Goal: Information Seeking & Learning: Learn about a topic

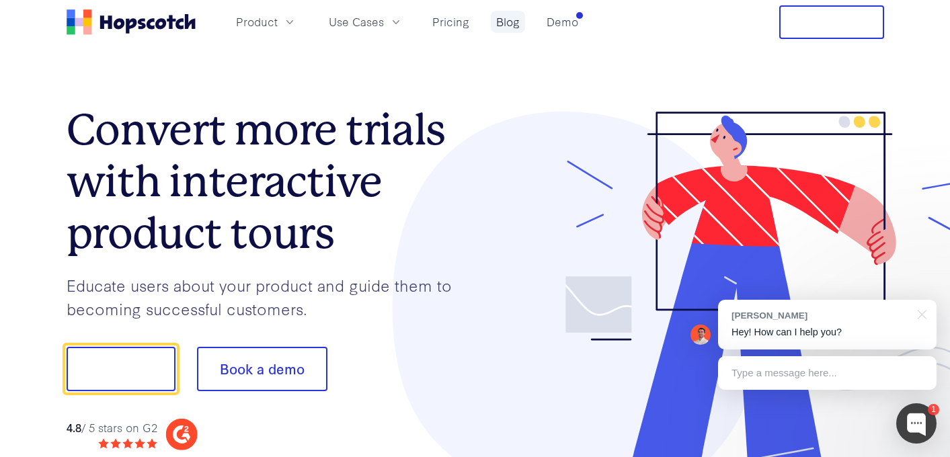
click at [504, 18] on link "Blog" at bounding box center [508, 22] width 34 height 22
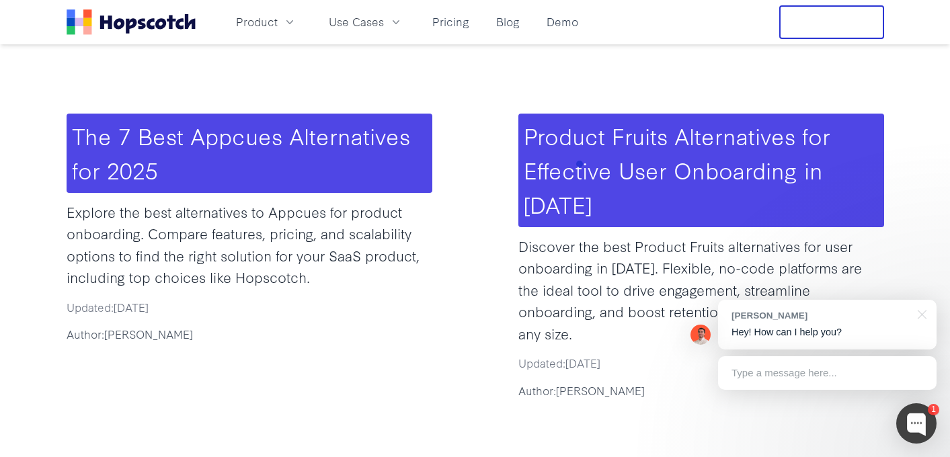
scroll to position [602, 0]
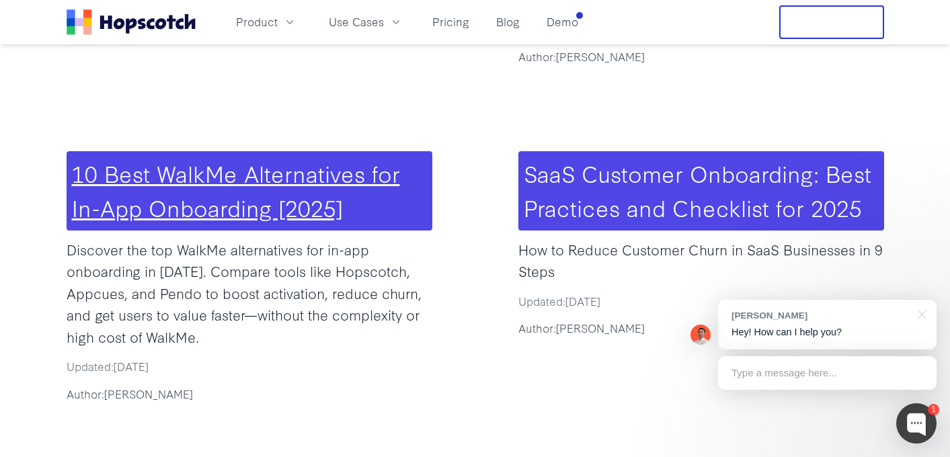
click at [256, 157] on link "10 Best WalkMe Alternatives for In-App Onboarding [2025]" at bounding box center [236, 190] width 328 height 67
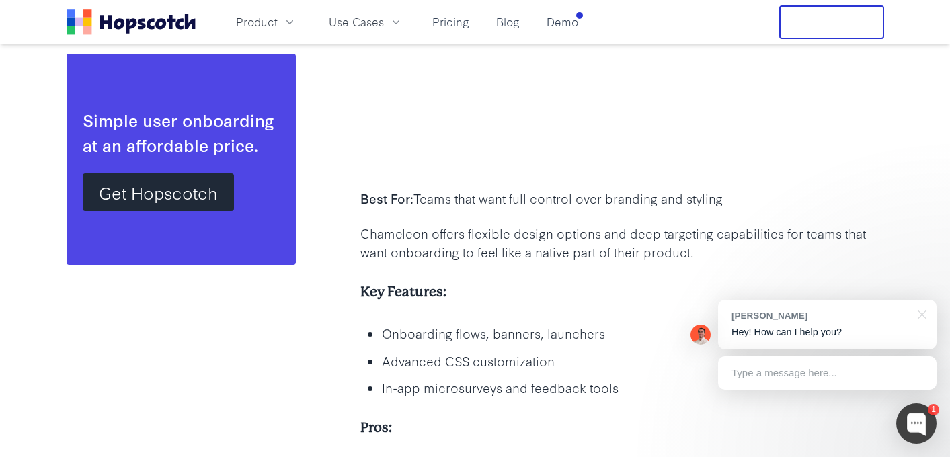
scroll to position [5135, 0]
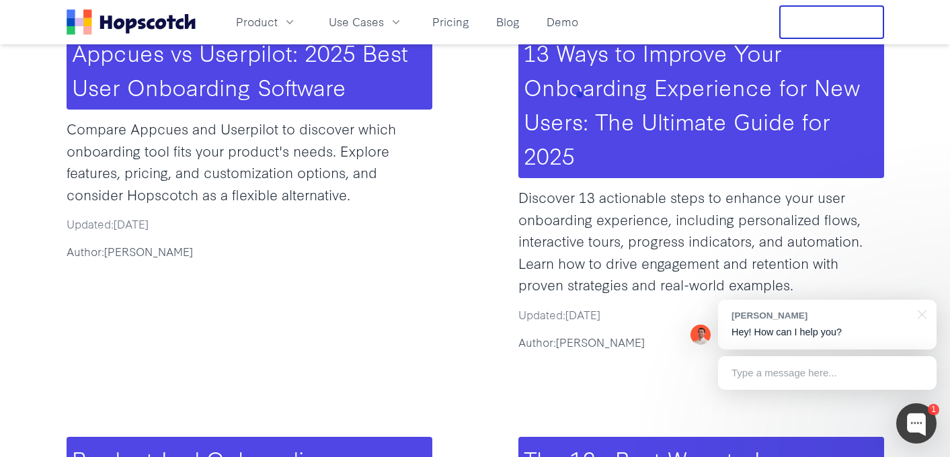
scroll to position [1822, 0]
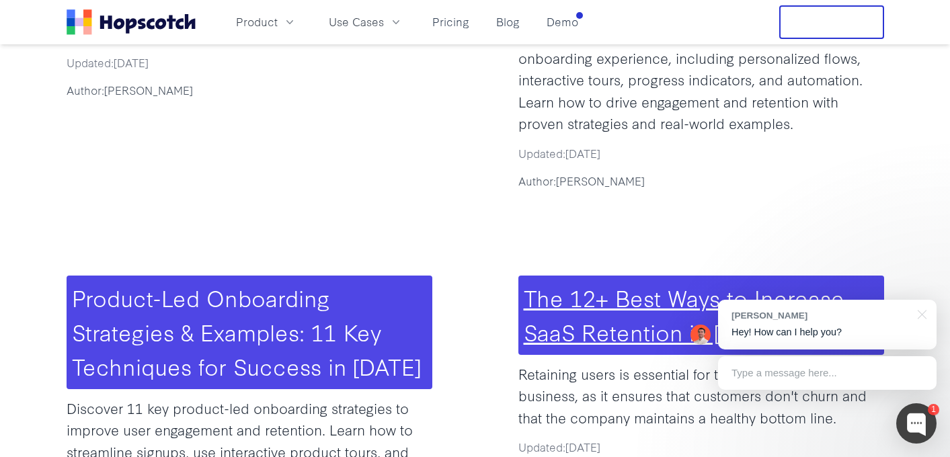
click at [616, 281] on link "The 12+ Best Ways to Increase SaaS Retention in 2025" at bounding box center [684, 314] width 321 height 67
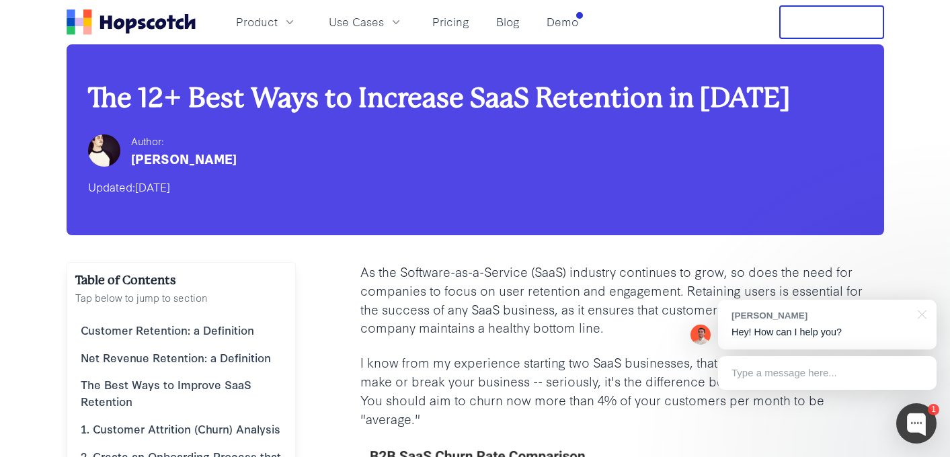
click at [411, 109] on h1 "The 12+ Best Ways to Increase SaaS Retention in 2025" at bounding box center [475, 98] width 775 height 32
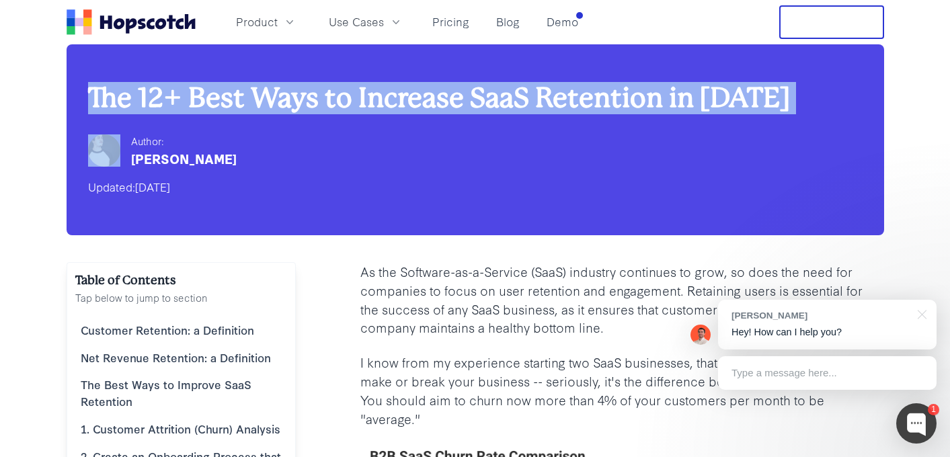
click at [411, 109] on h1 "The 12+ Best Ways to Increase SaaS Retention in 2025" at bounding box center [475, 98] width 775 height 32
click at [412, 88] on h1 "The 12+ Best Ways to Increase SaaS Retention in 2025" at bounding box center [475, 98] width 775 height 32
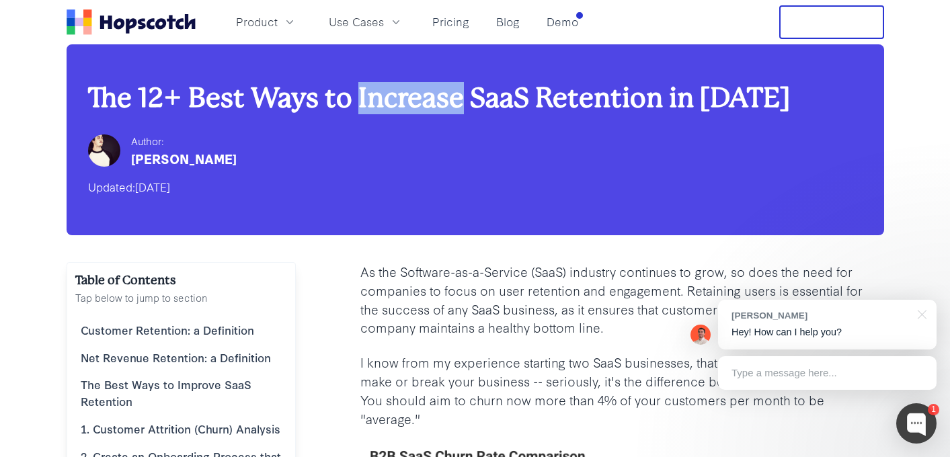
click at [412, 88] on h1 "The 12+ Best Ways to Increase SaaS Retention in 2025" at bounding box center [475, 98] width 775 height 32
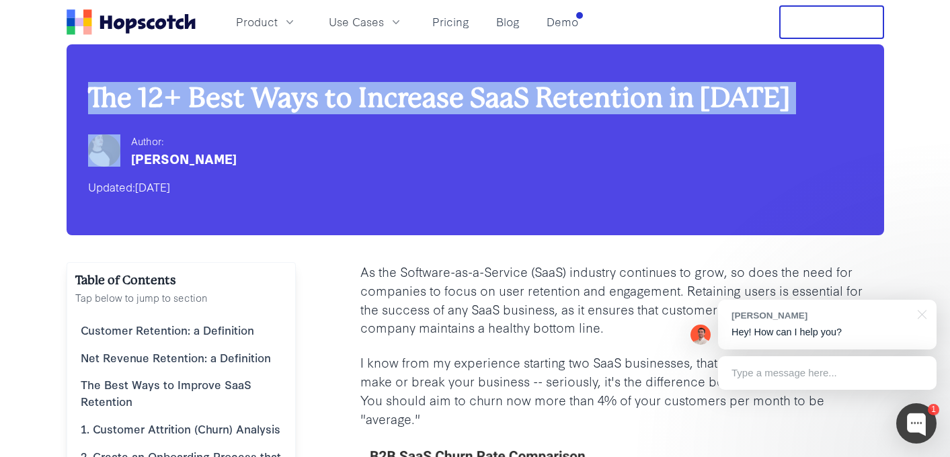
click at [412, 88] on h1 "The 12+ Best Ways to Increase SaaS Retention in 2025" at bounding box center [475, 98] width 775 height 32
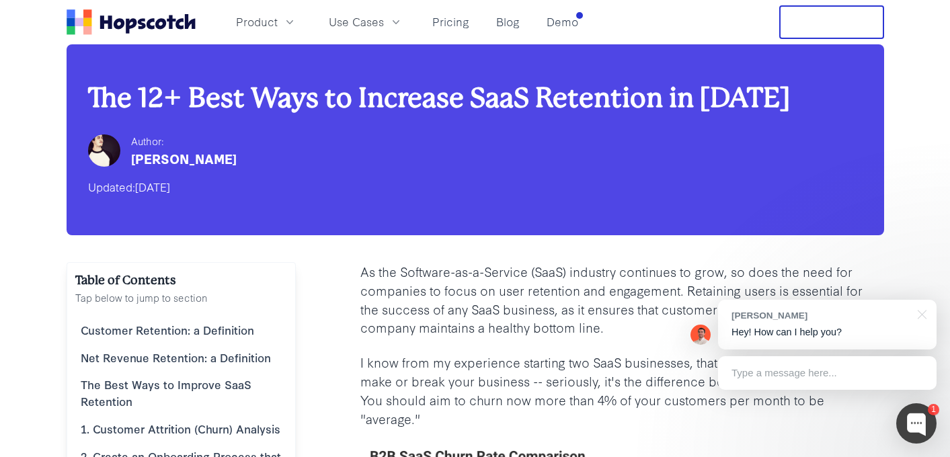
drag, startPoint x: 357, startPoint y: 88, endPoint x: 656, endPoint y: 126, distance: 301.0
click at [656, 126] on div "The 12+ Best Ways to Increase SaaS Retention in 2025 Author: Cam Sloan Updated:…" at bounding box center [476, 139] width 818 height 191
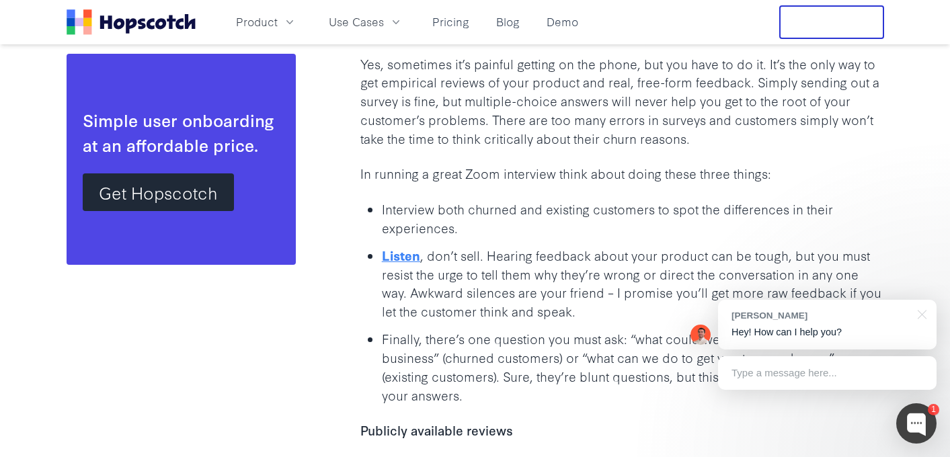
scroll to position [3521, 0]
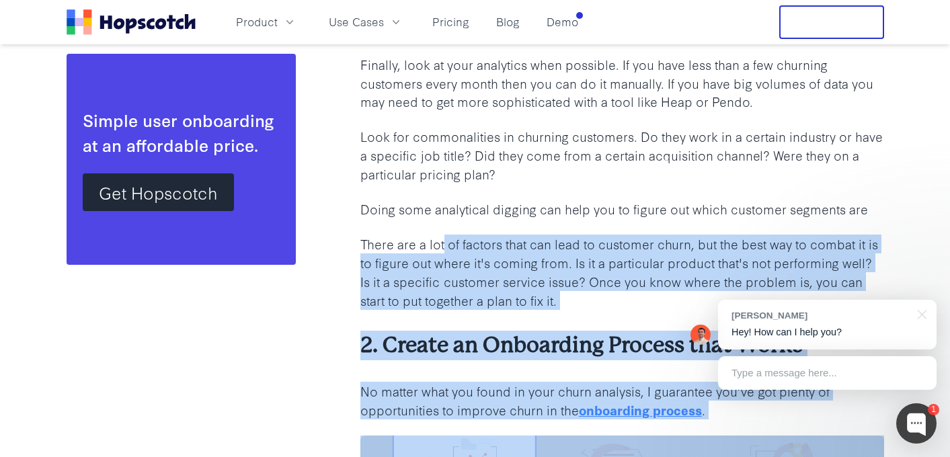
drag, startPoint x: 443, startPoint y: 233, endPoint x: 726, endPoint y: 433, distance: 346.5
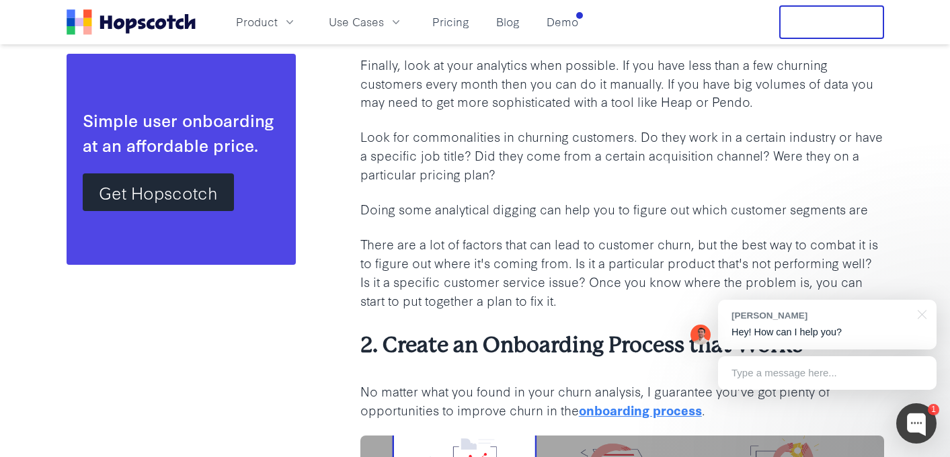
click at [500, 127] on p "Look for commonalities in churning customers. Do they work in a certain industr…" at bounding box center [622, 155] width 524 height 56
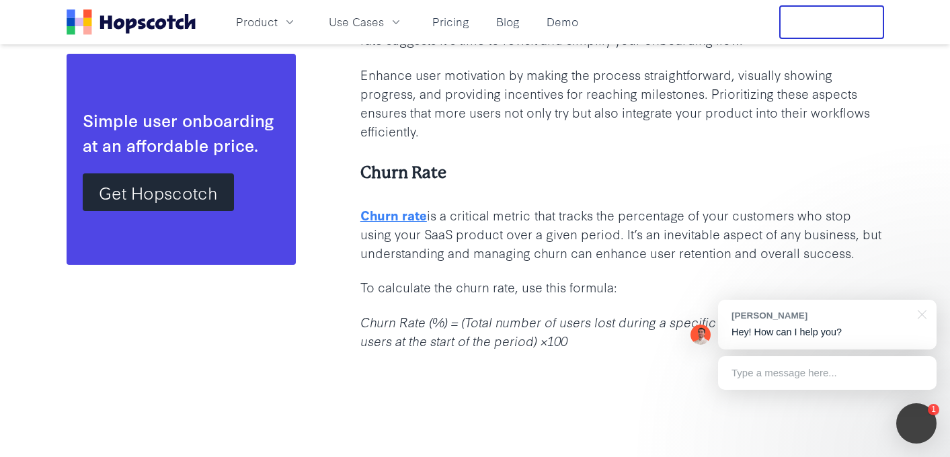
scroll to position [5045, 0]
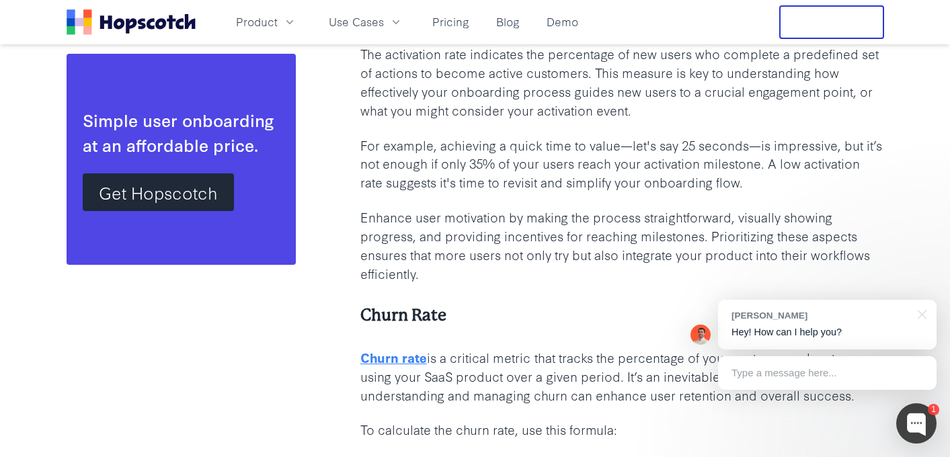
click at [488, 15] on div "Product Use Cases Pricing Blog Demo" at bounding box center [406, 22] width 356 height 22
click at [494, 16] on link "Blog" at bounding box center [508, 22] width 34 height 22
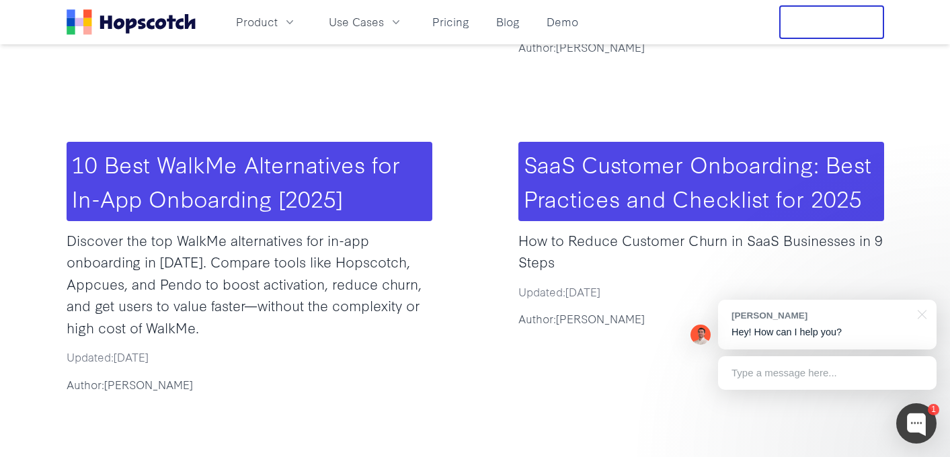
scroll to position [612, 0]
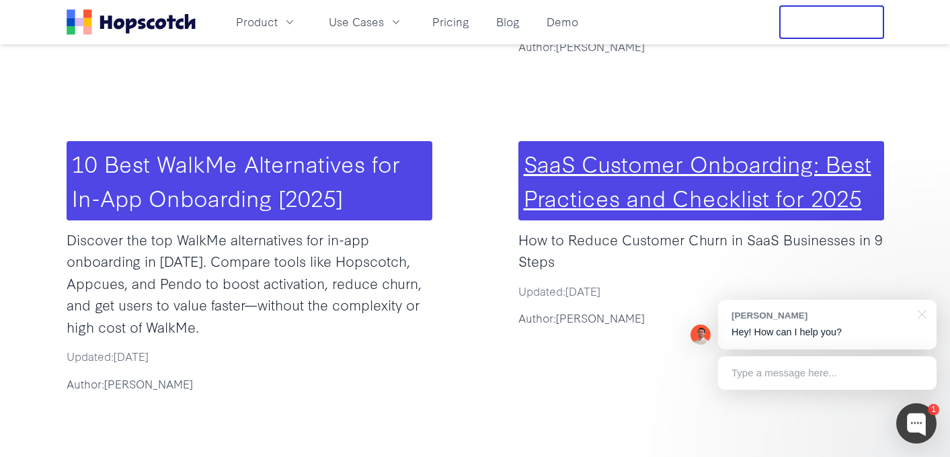
click at [588, 151] on link "SaaS Customer Onboarding: Best Practices and Checklist for 2025" at bounding box center [698, 180] width 348 height 67
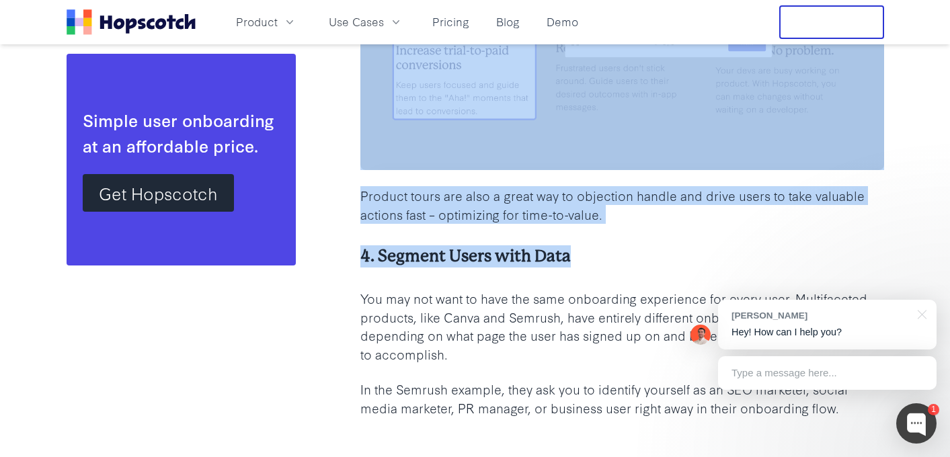
scroll to position [3947, 0]
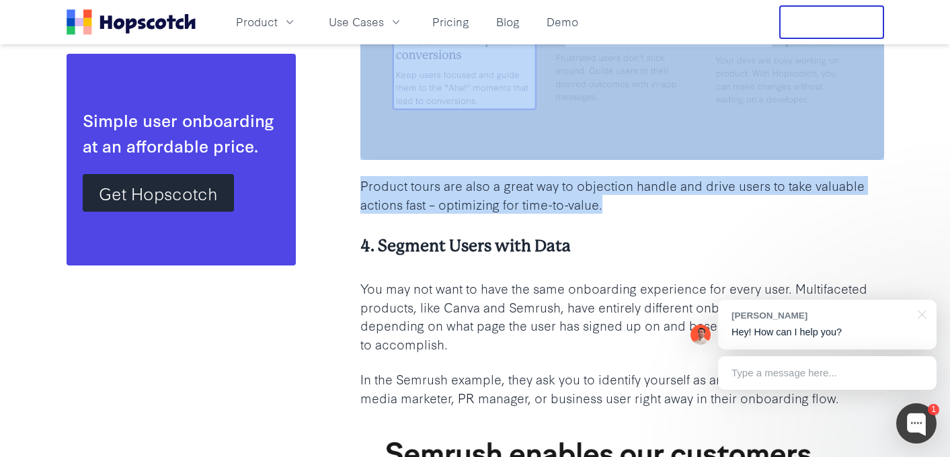
drag, startPoint x: 354, startPoint y: 176, endPoint x: 636, endPoint y: 214, distance: 285.0
copy div "3. Use Product Tours One of the best ways to ensure customer onboarding is succ…"
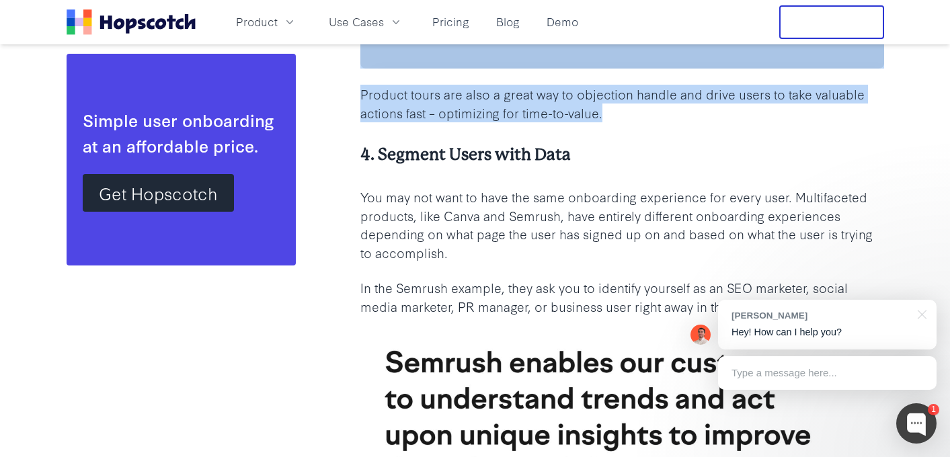
scroll to position [4096, 0]
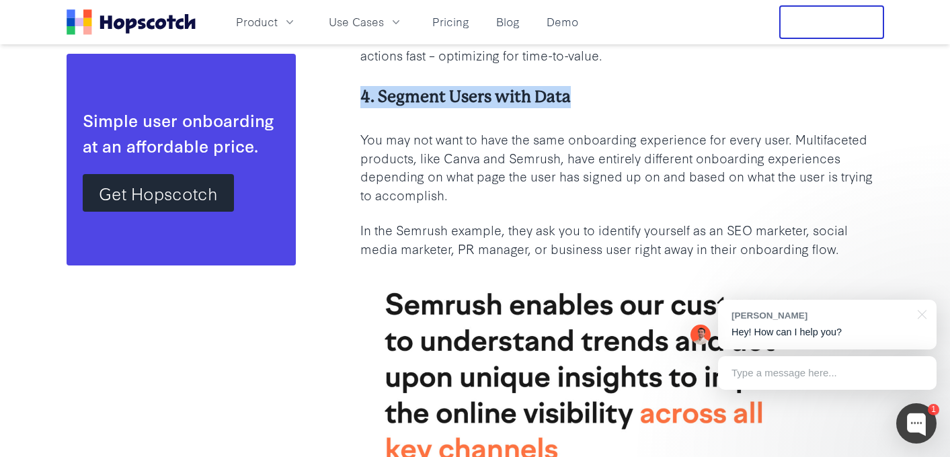
drag, startPoint x: 357, startPoint y: 95, endPoint x: 611, endPoint y: 95, distance: 254.2
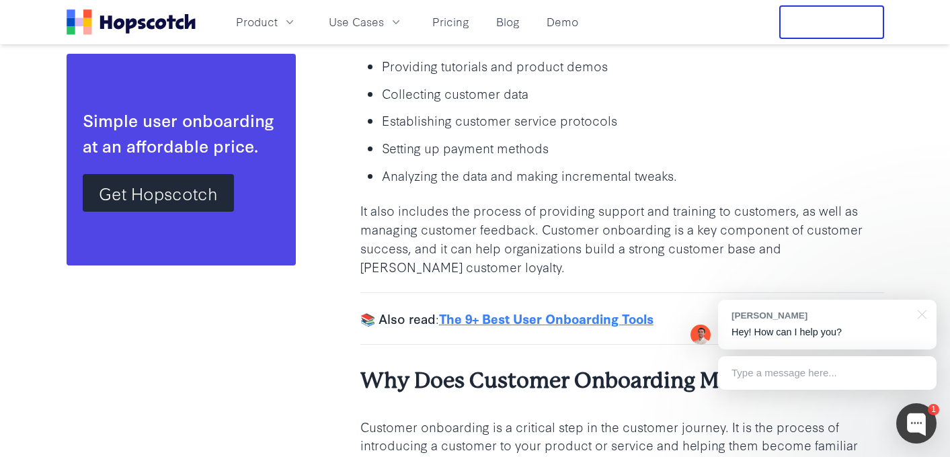
scroll to position [1832, 0]
